Goal: Task Accomplishment & Management: Complete application form

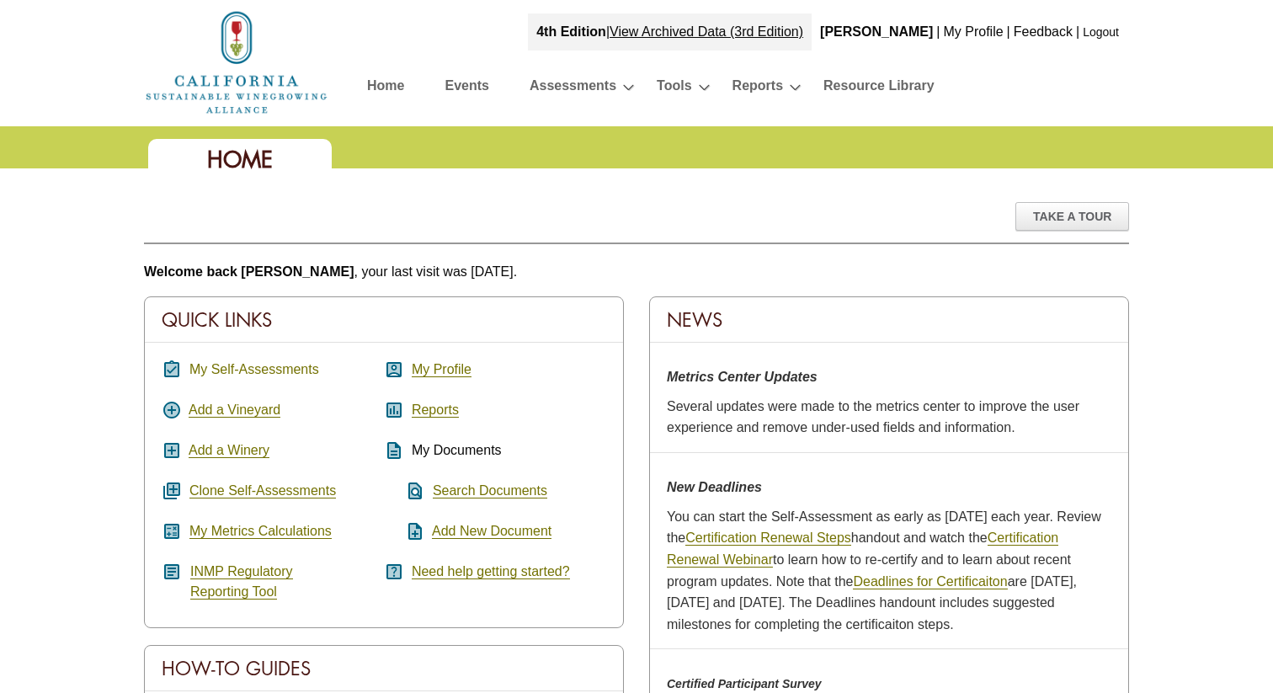
click at [279, 365] on link "My Self-Assessments" at bounding box center [254, 369] width 130 height 15
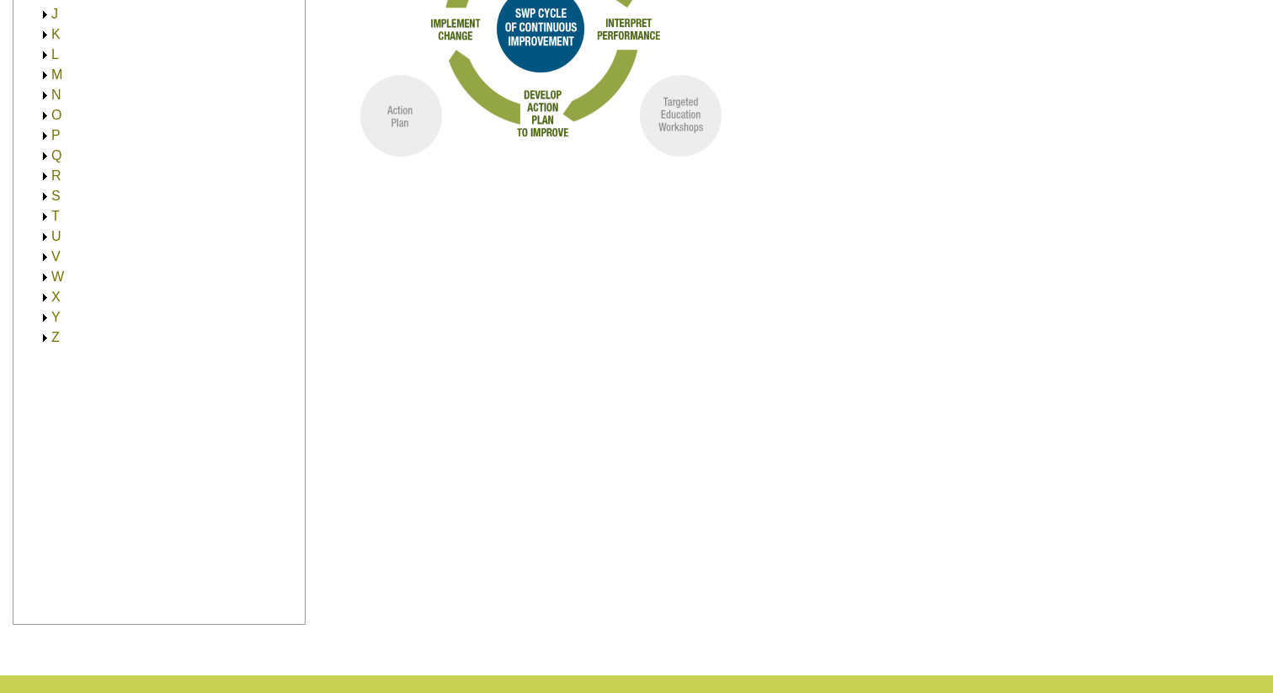
scroll to position [482, 0]
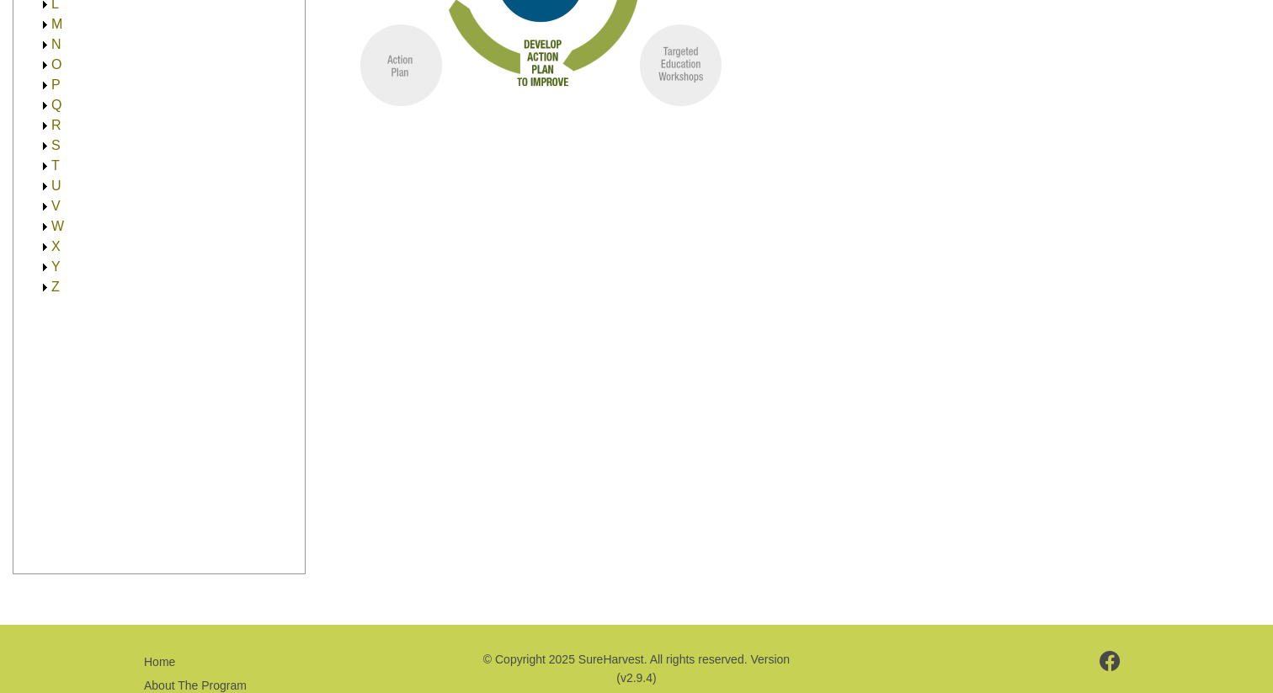
click at [47, 81] on img at bounding box center [45, 85] width 13 height 13
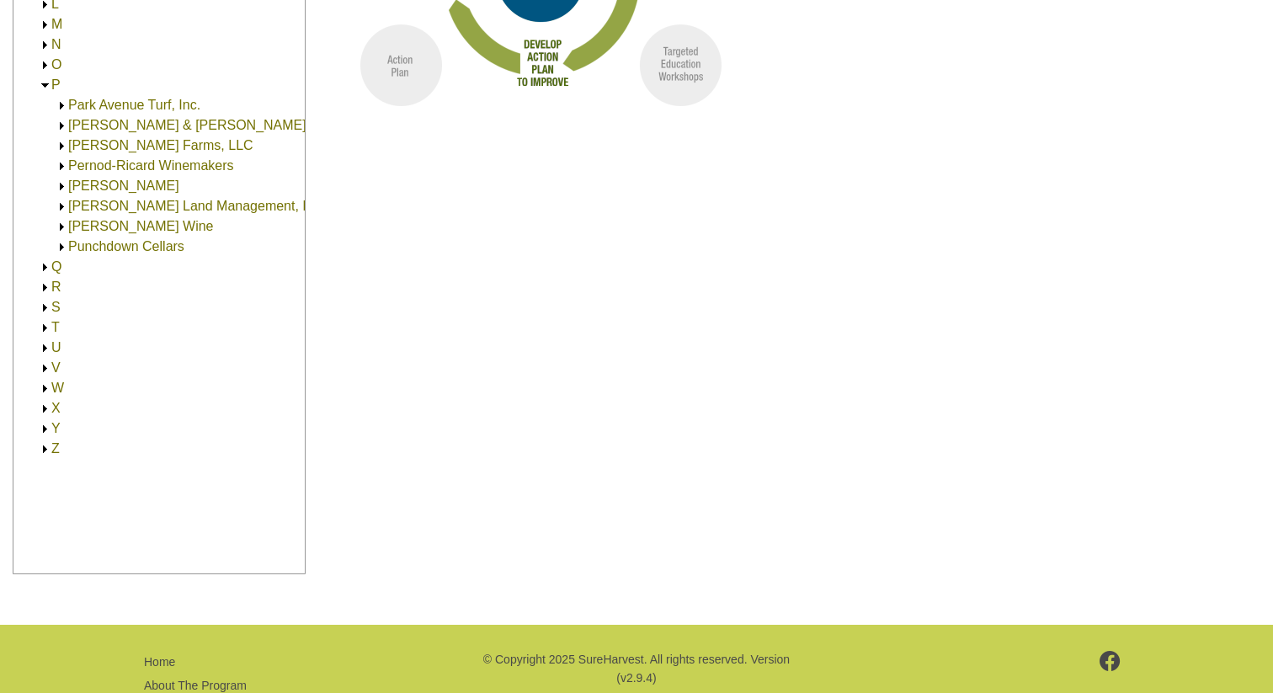
click at [93, 226] on link "[PERSON_NAME] Wine" at bounding box center [140, 226] width 145 height 14
click at [165, 239] on link "[PERSON_NAME] Wine" at bounding box center [157, 246] width 145 height 14
click at [189, 270] on link "[STREET_ADDRESS] (30.00)" at bounding box center [191, 266] width 179 height 14
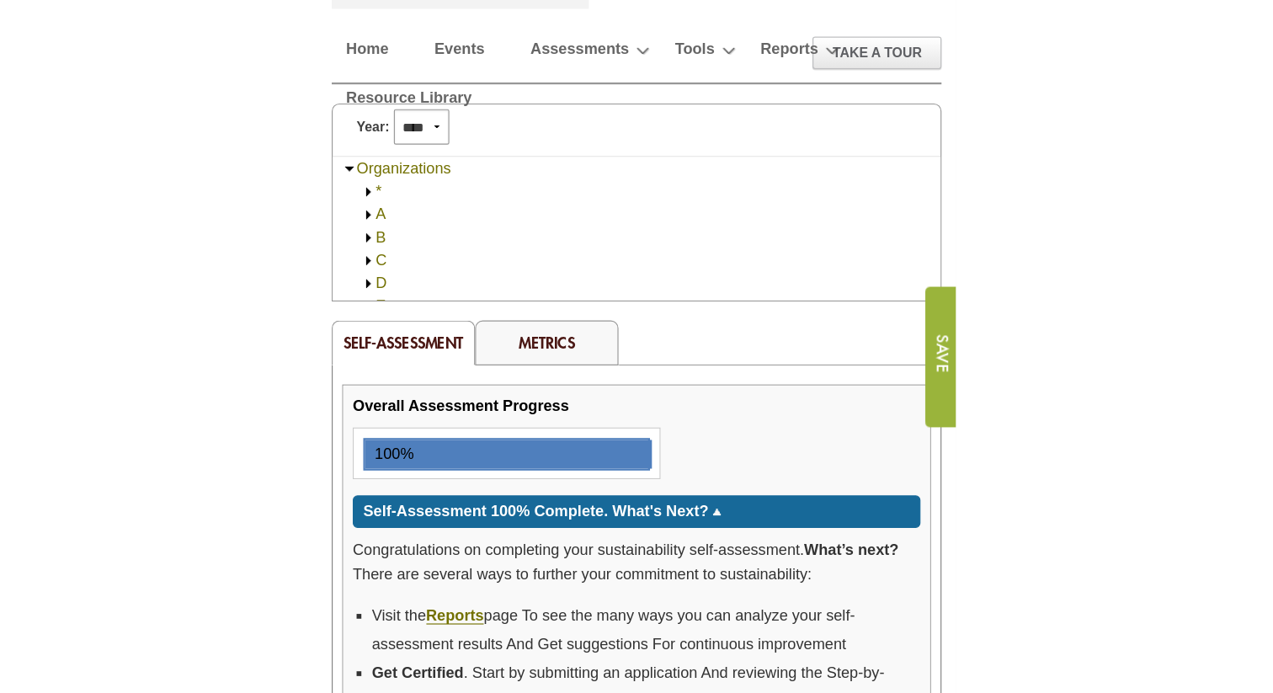
scroll to position [171, 0]
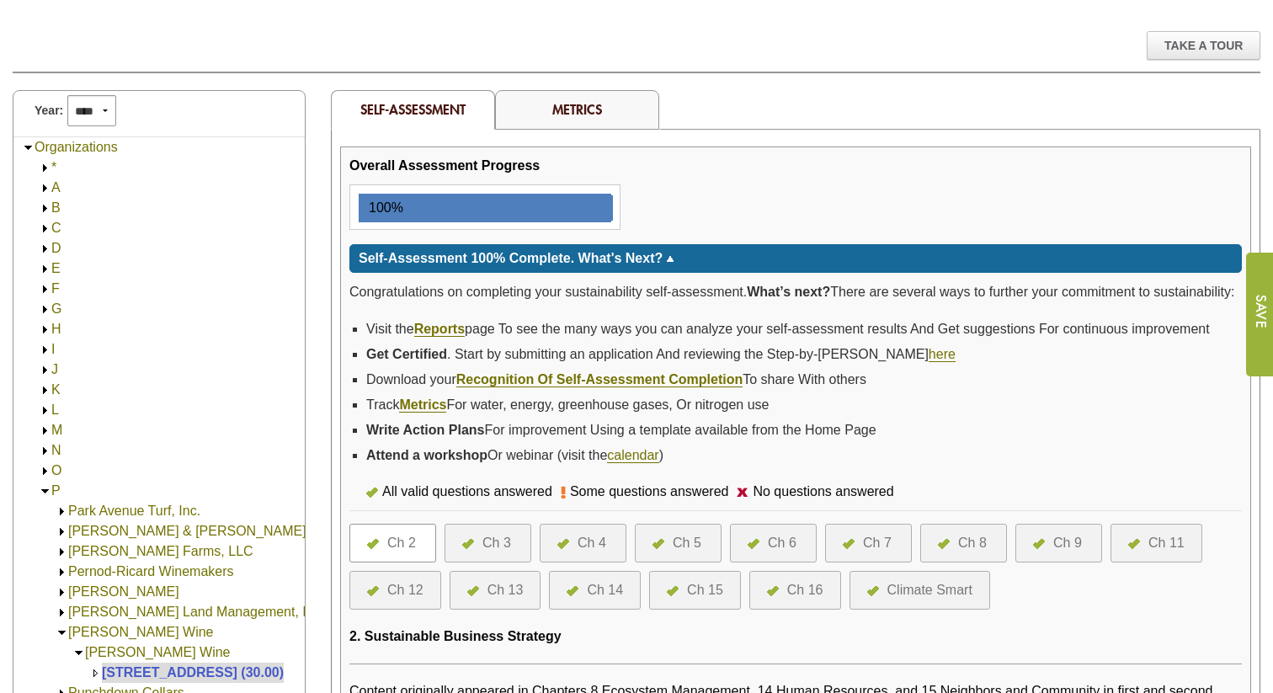
click at [1058, 553] on div "Ch 9" at bounding box center [1068, 543] width 29 height 20
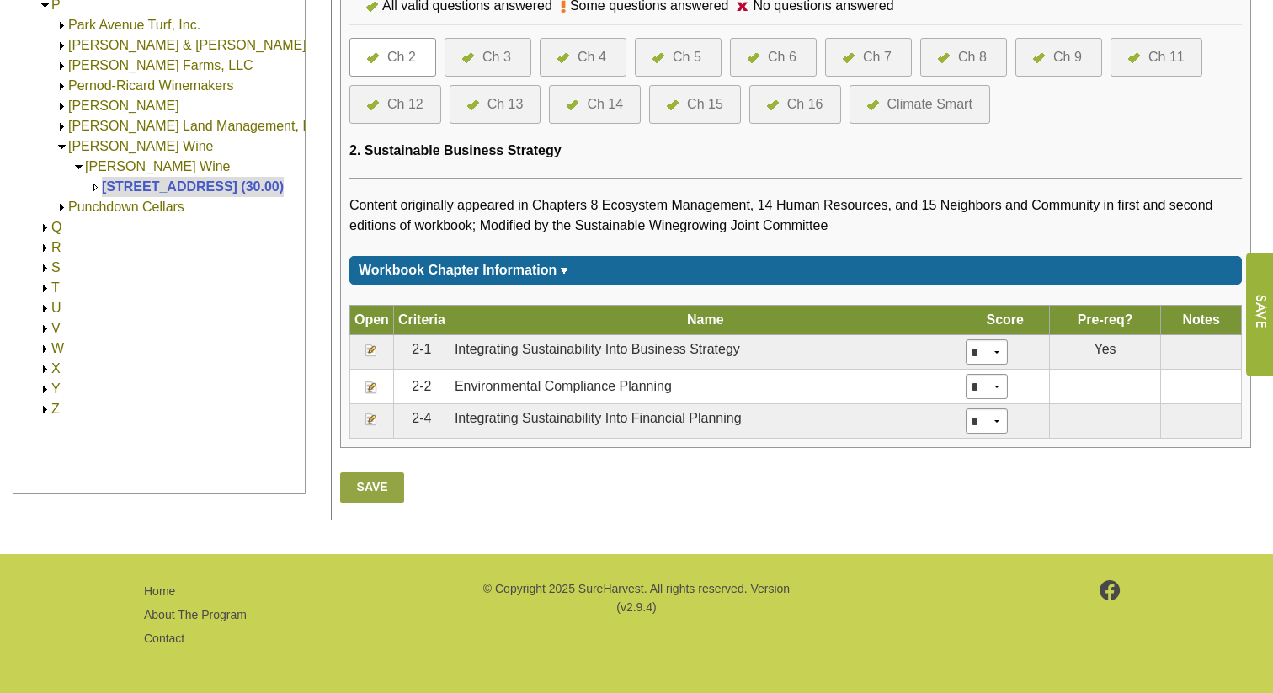
scroll to position [678, 0]
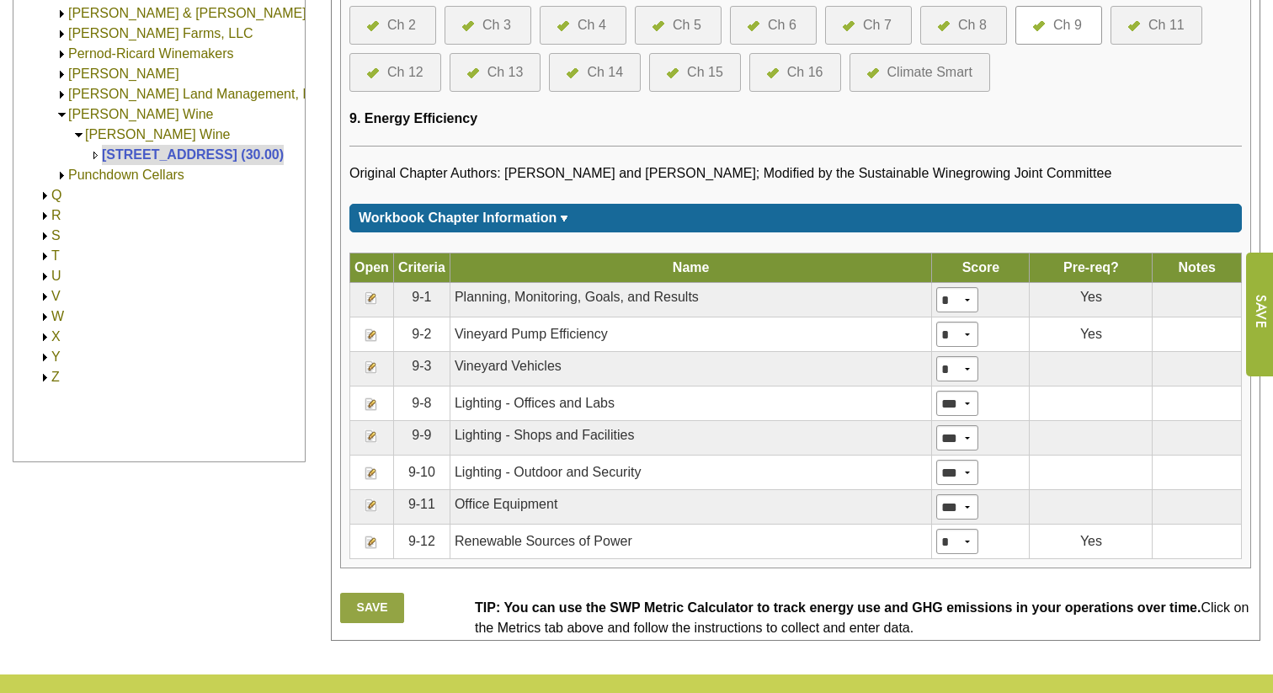
scroll to position [693, 0]
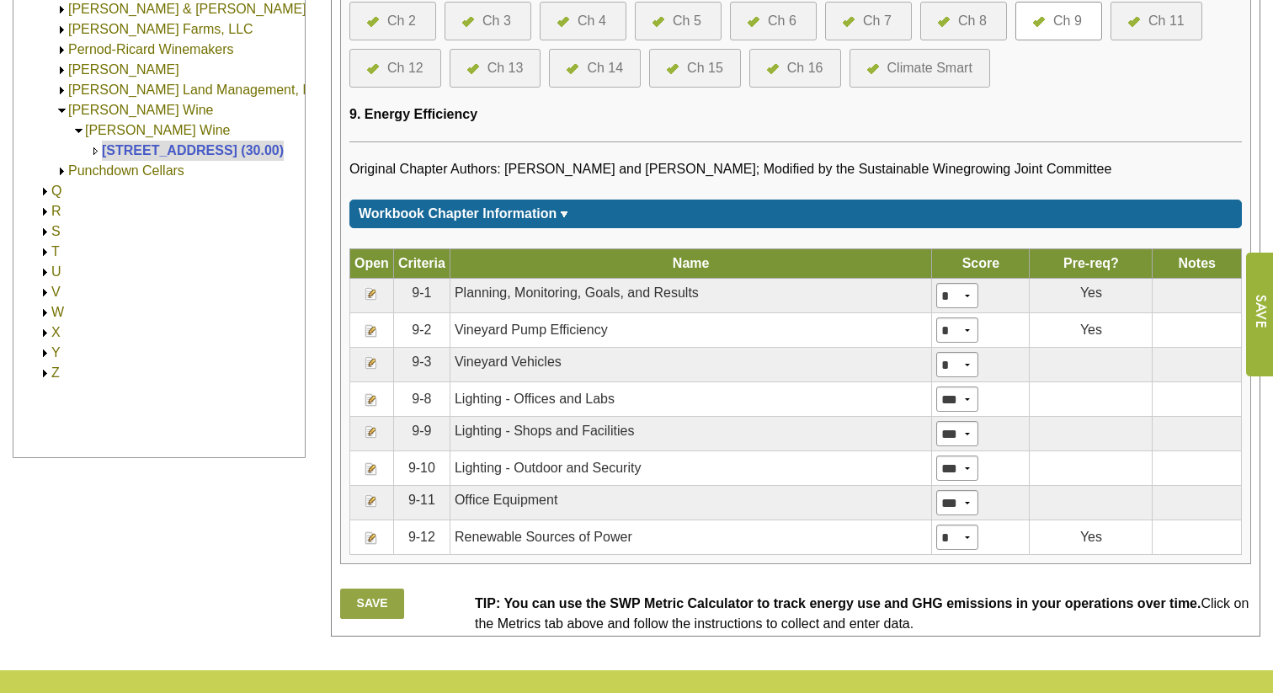
click at [366, 338] on img at bounding box center [371, 330] width 13 height 13
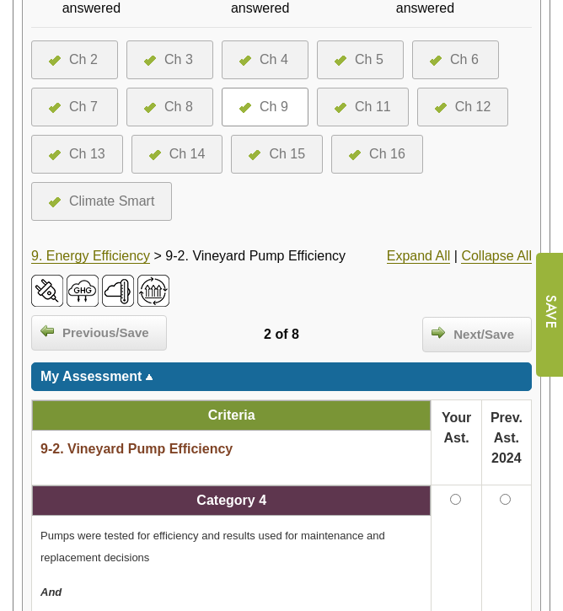
scroll to position [537, 0]
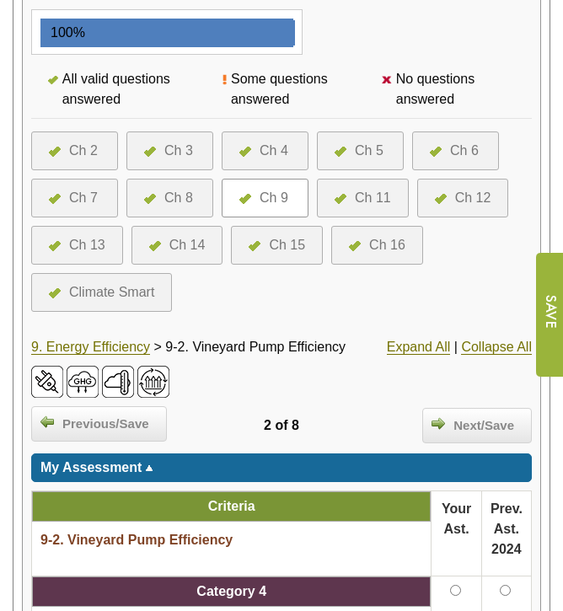
click at [249, 141] on div at bounding box center [249, 151] width 20 height 20
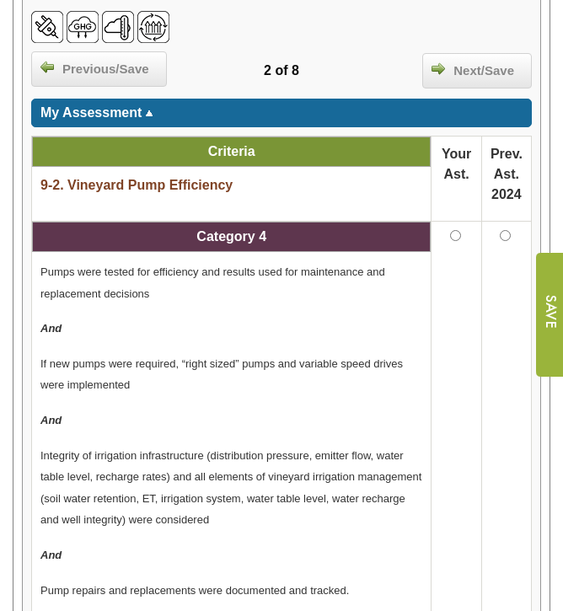
scroll to position [894, 0]
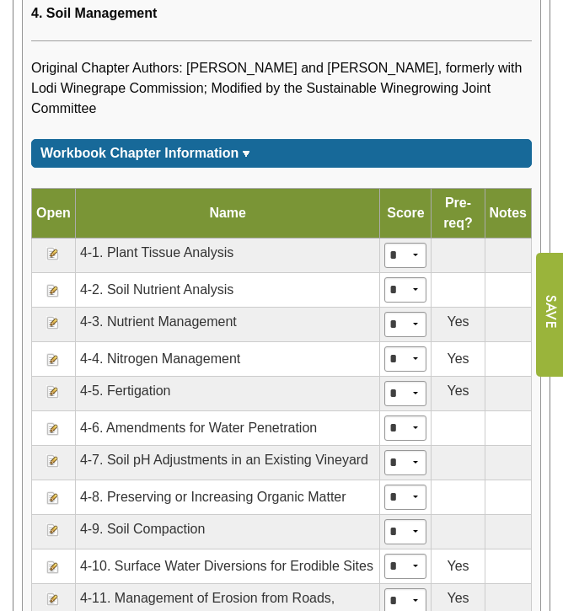
scroll to position [1225, 0]
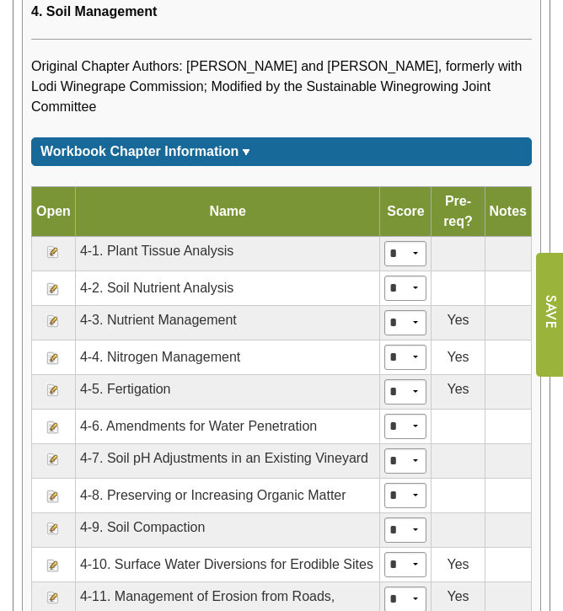
click at [51, 355] on img at bounding box center [52, 357] width 13 height 13
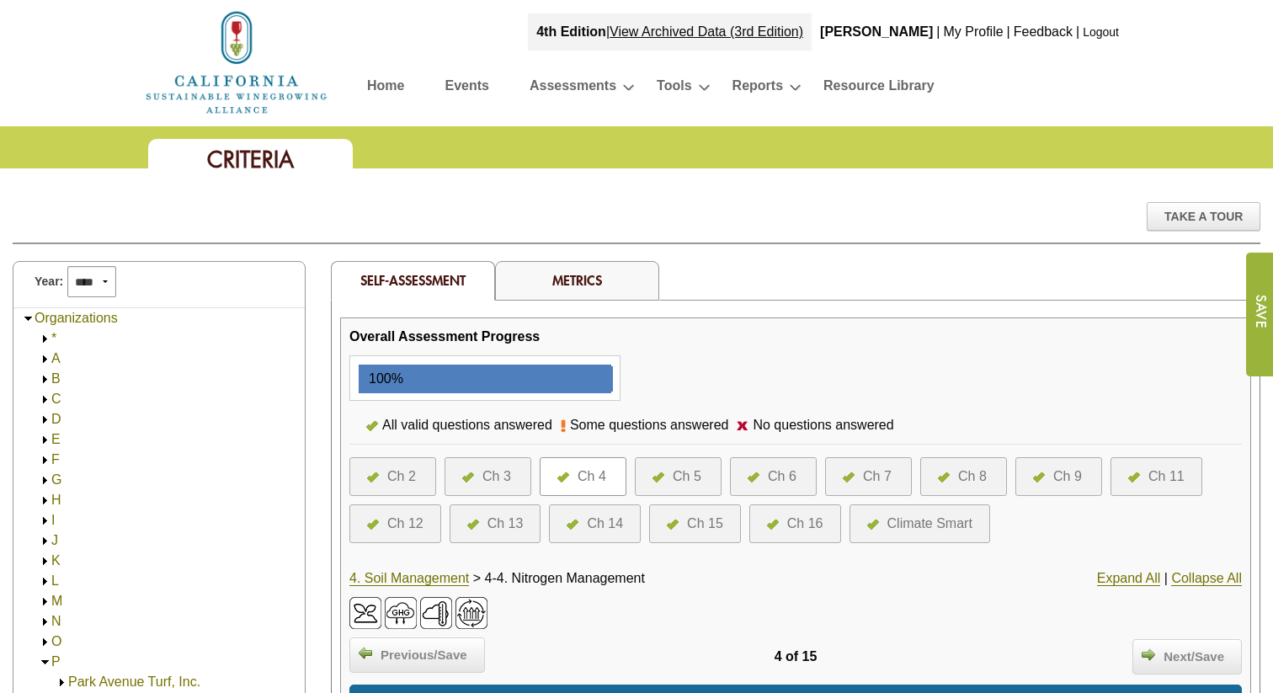
click at [562, 478] on div at bounding box center [663, 477] width 20 height 20
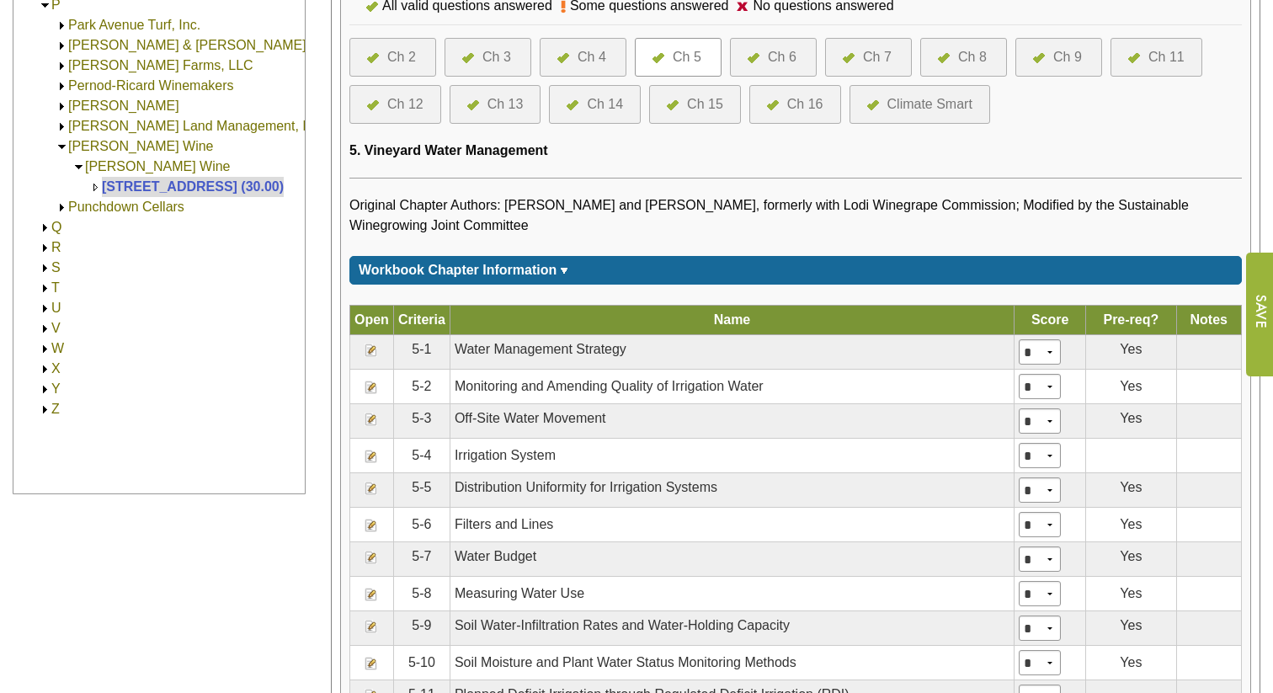
scroll to position [658, 0]
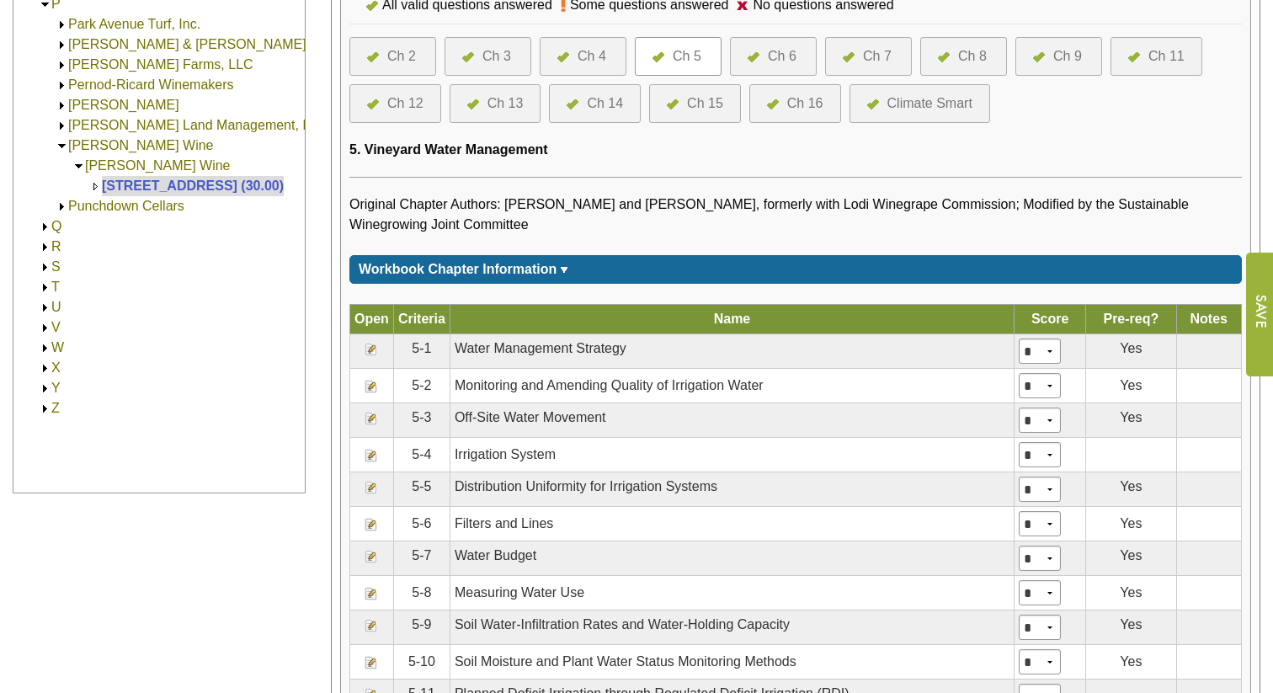
click at [374, 393] on img at bounding box center [371, 386] width 13 height 13
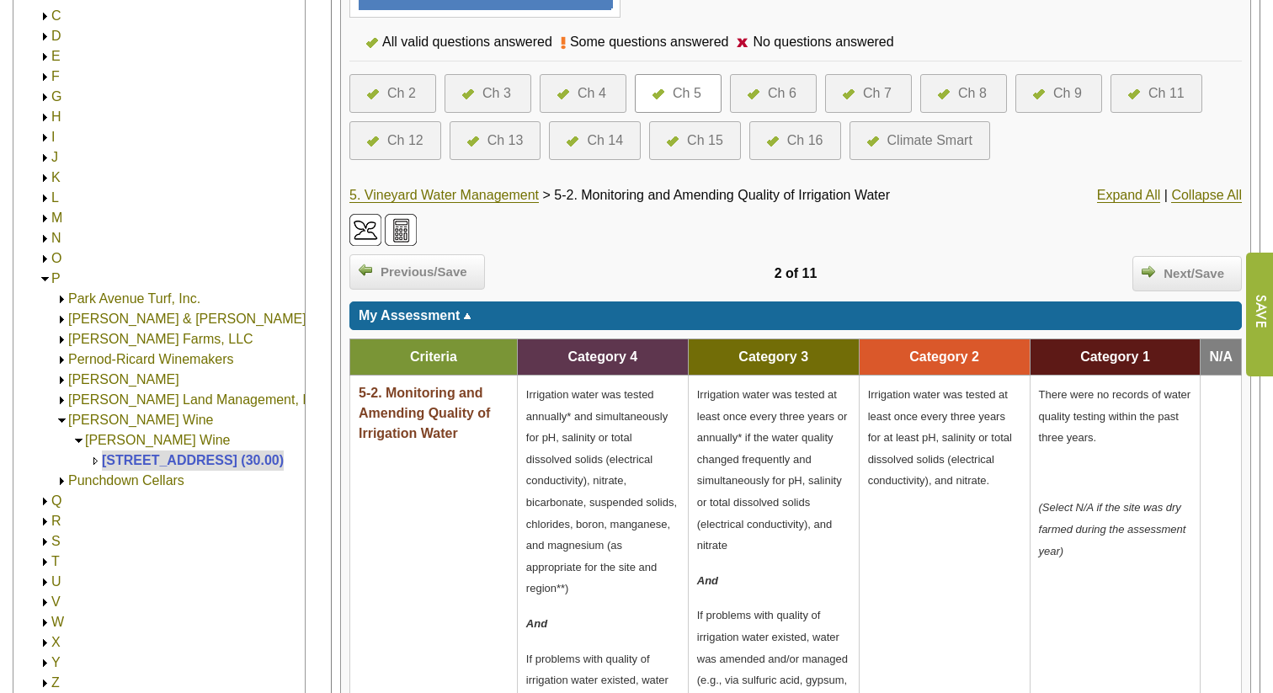
scroll to position [424, 0]
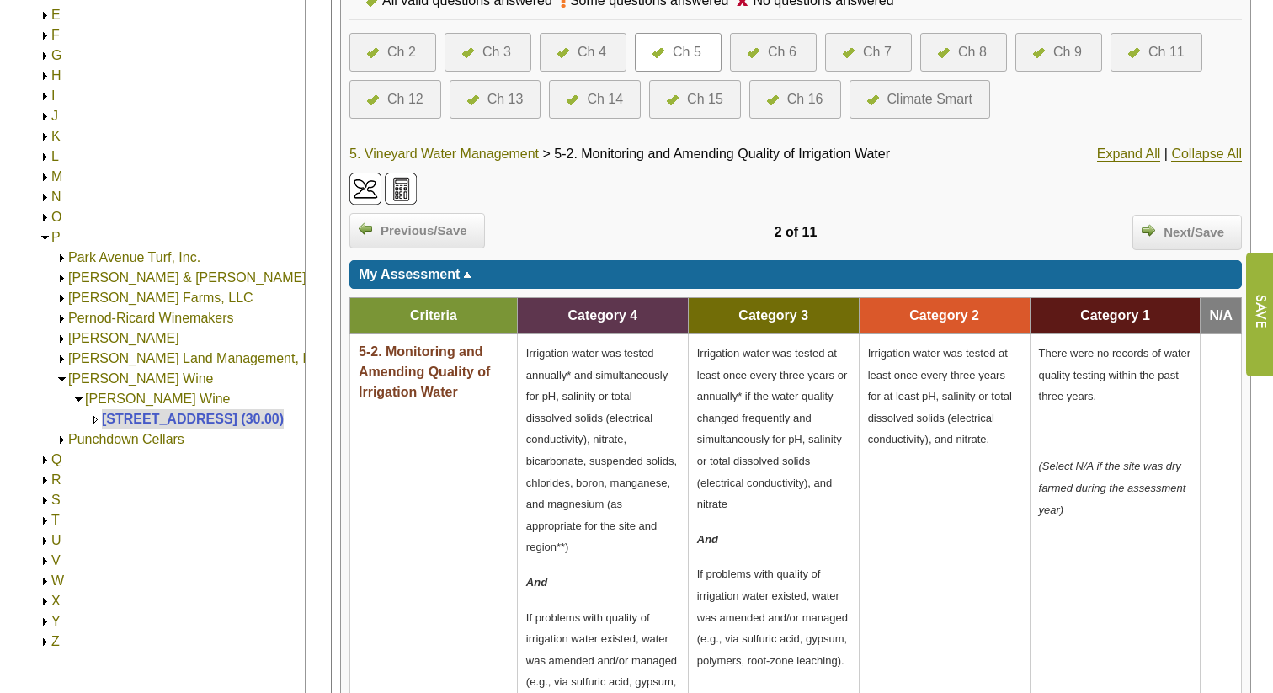
click at [467, 152] on link "5. Vineyard Water Management" at bounding box center [444, 154] width 189 height 15
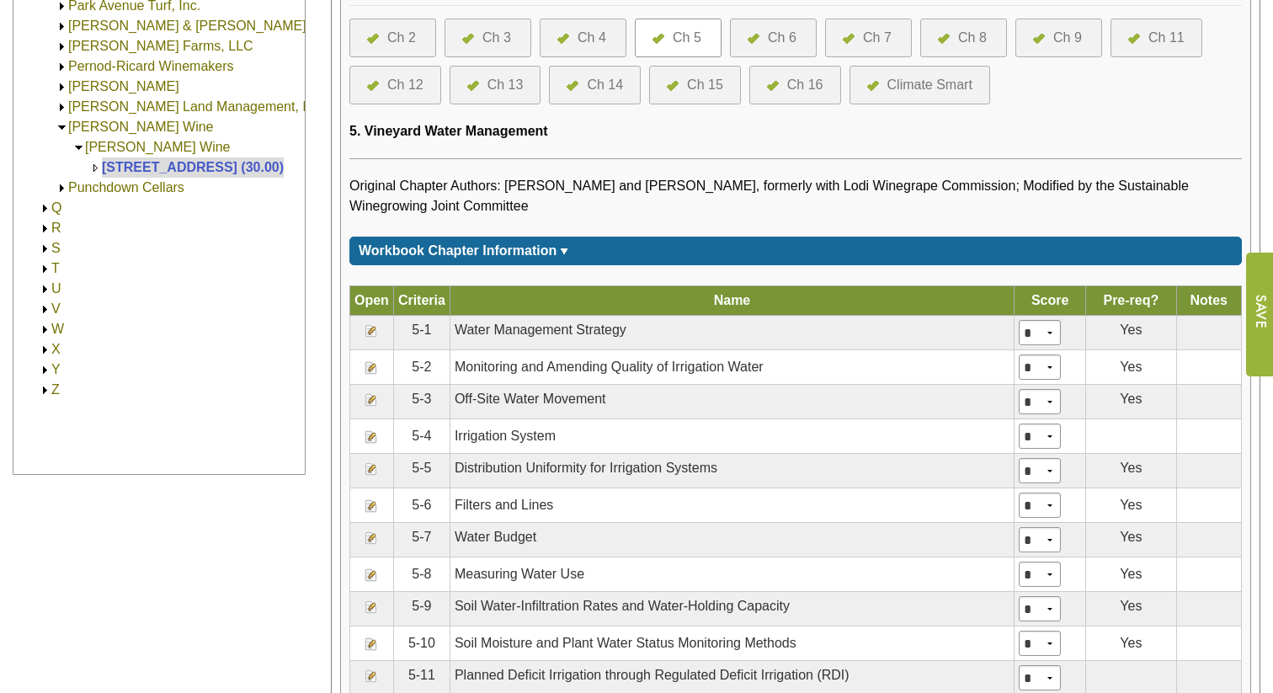
scroll to position [681, 0]
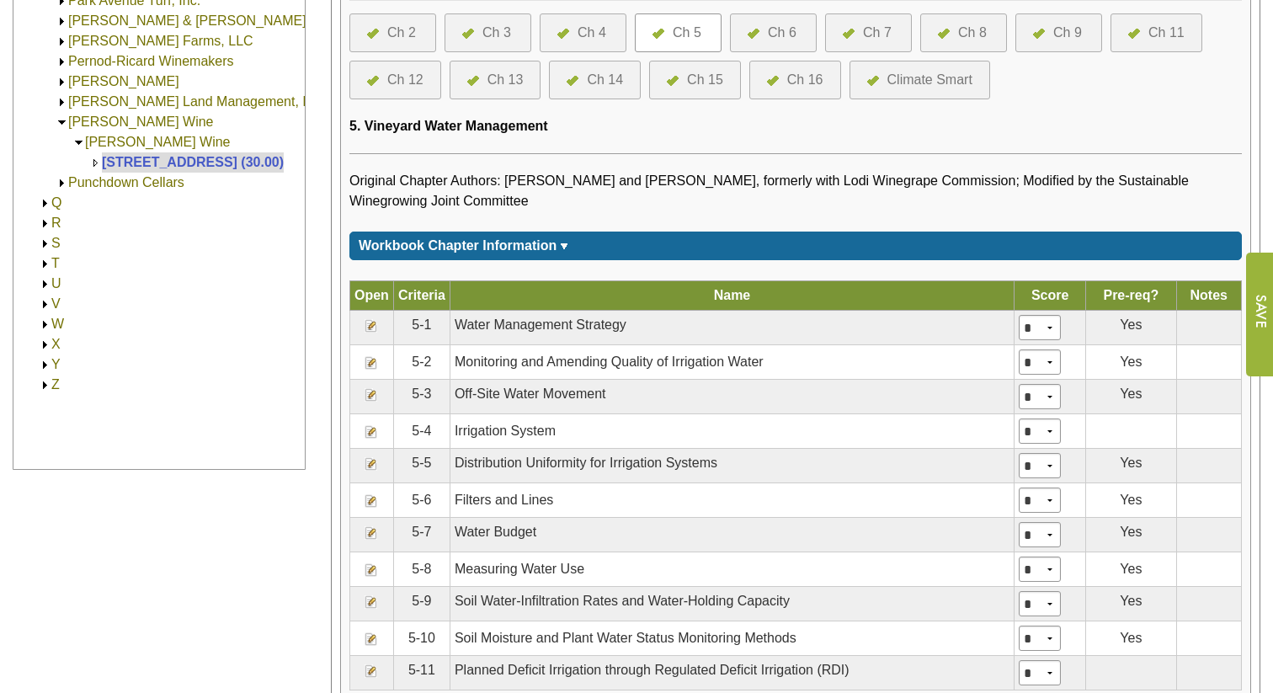
click at [374, 471] on img at bounding box center [371, 463] width 13 height 13
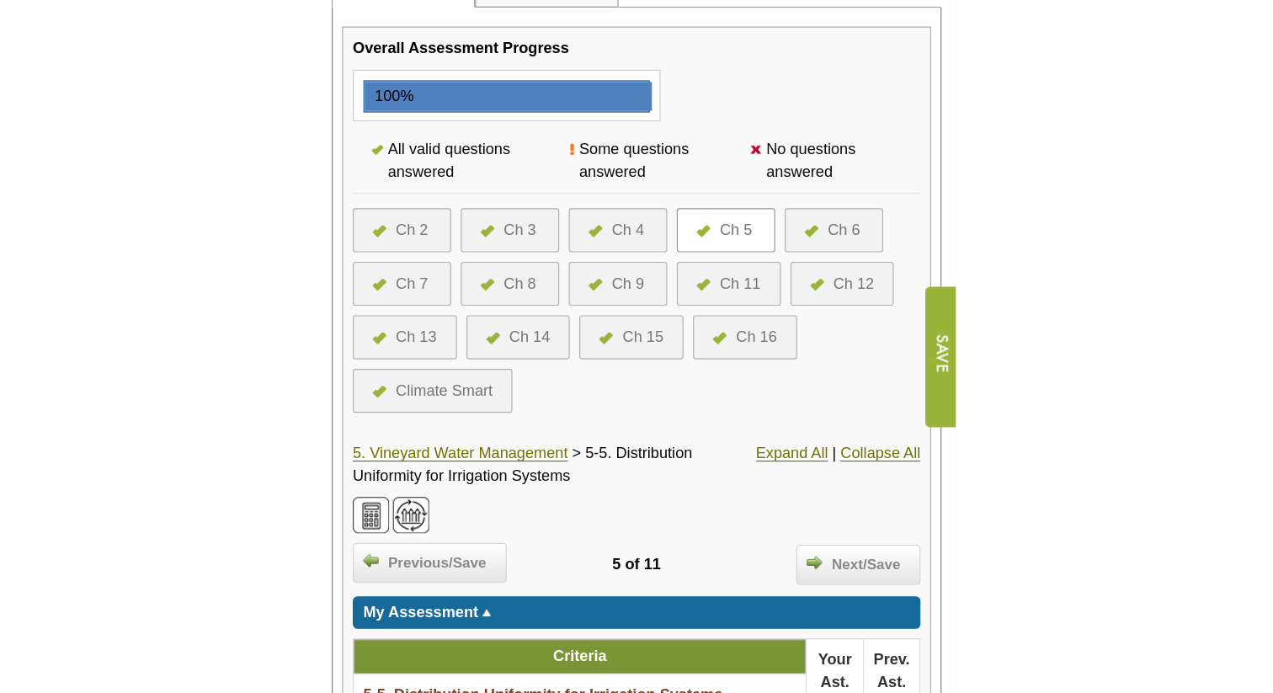
scroll to position [262, 0]
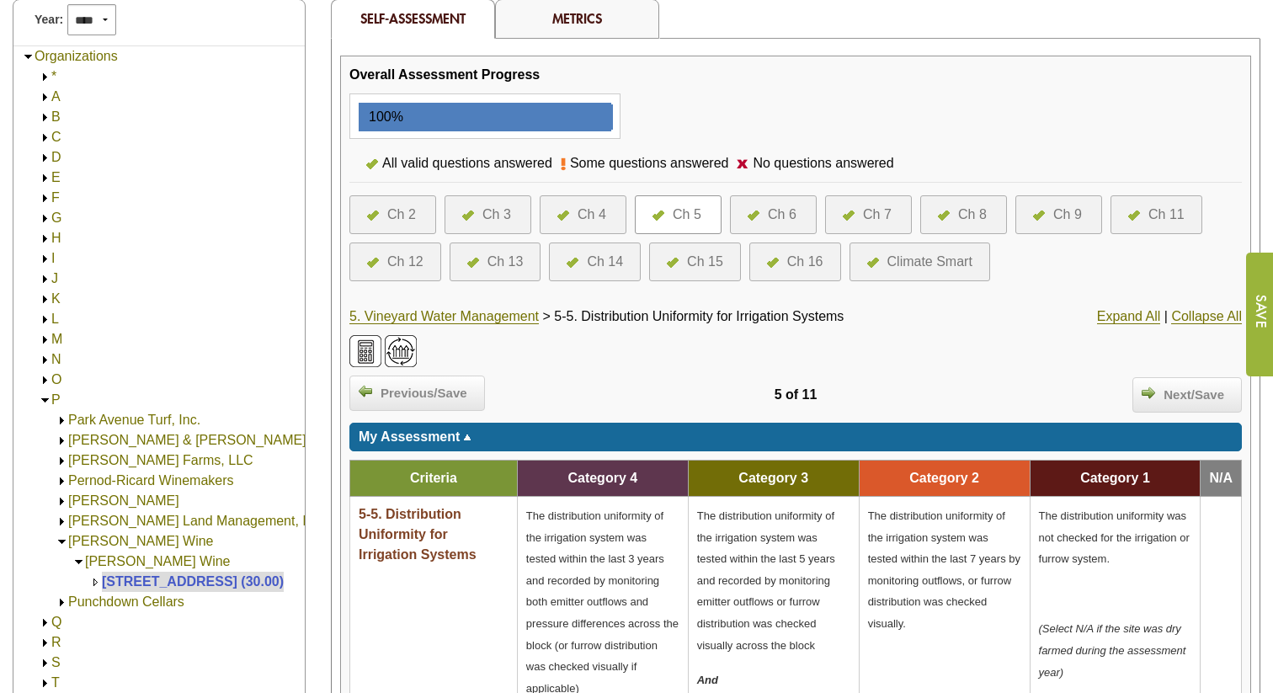
click at [681, 216] on div "Ch 5" at bounding box center [687, 215] width 29 height 20
click at [476, 315] on link "5. Vineyard Water Management" at bounding box center [444, 316] width 189 height 15
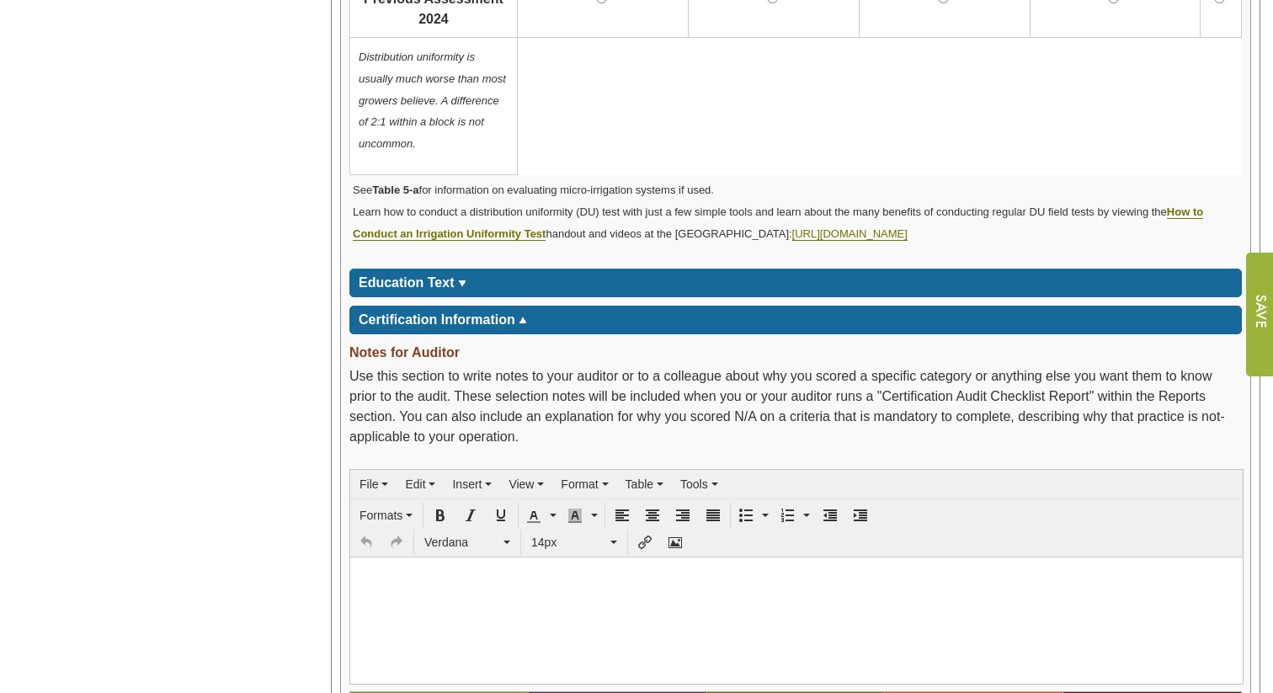
scroll to position [1361, 0]
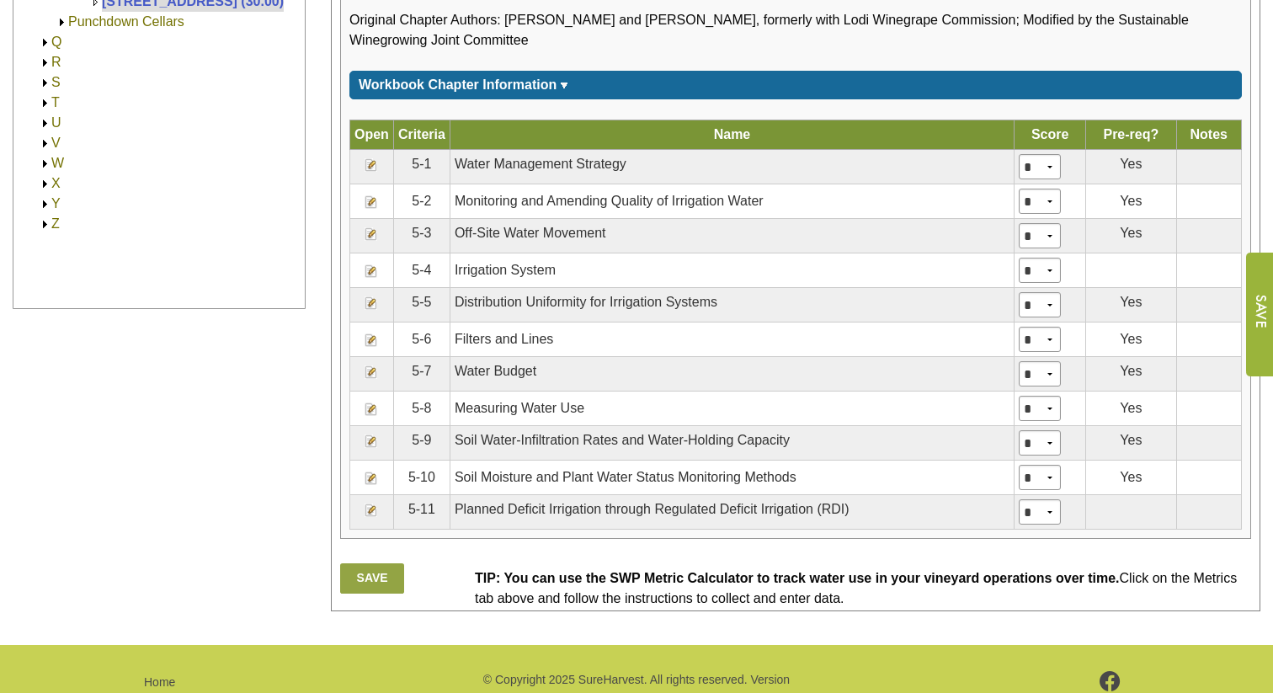
scroll to position [846, 0]
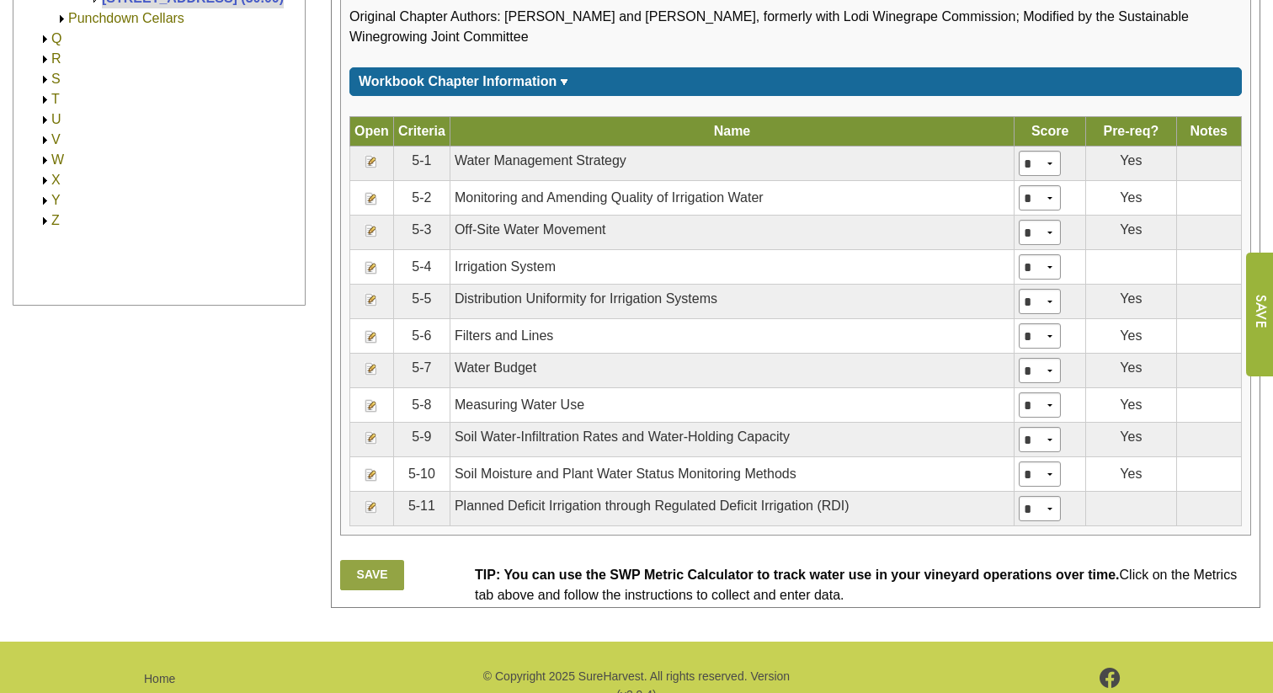
click at [369, 413] on img at bounding box center [371, 405] width 13 height 13
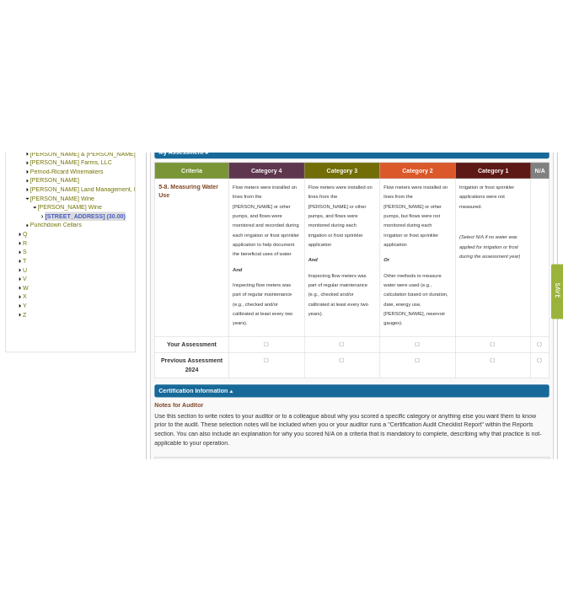
scroll to position [701, 0]
